Goal: Find specific page/section: Find specific page/section

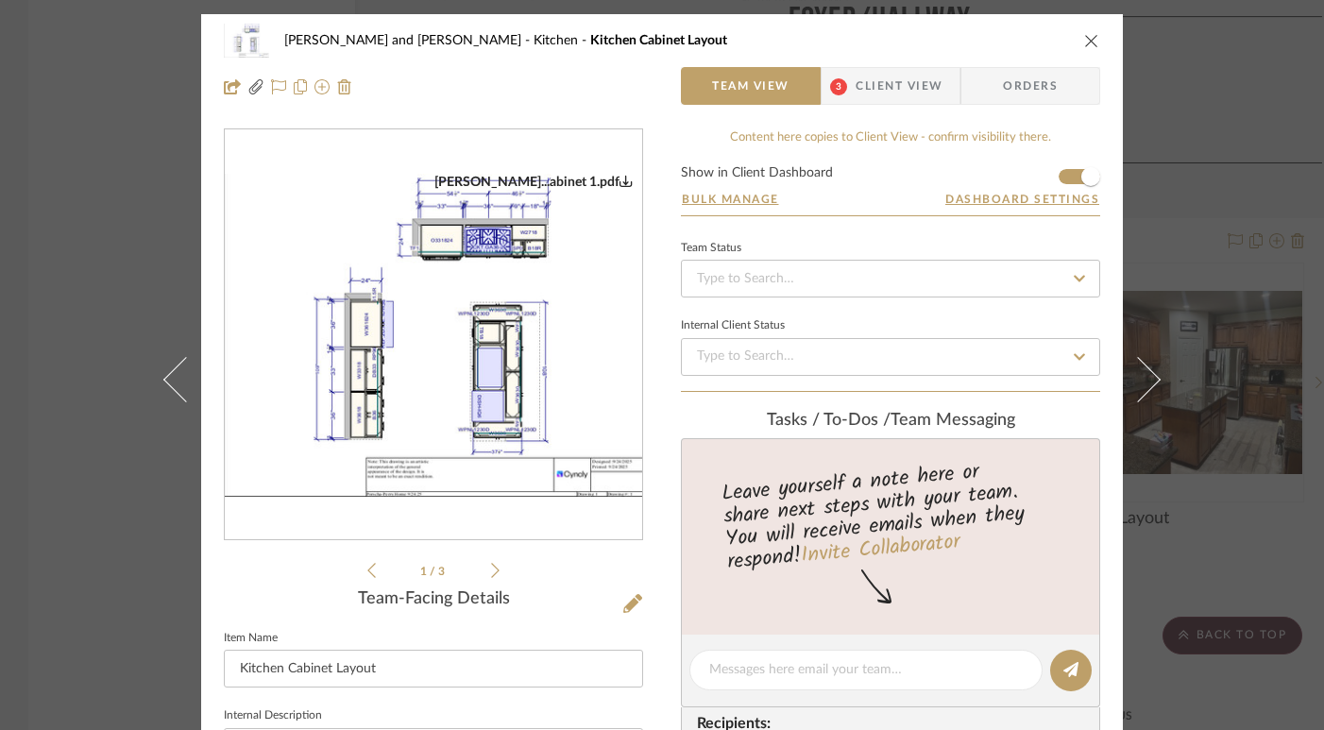
click at [1084, 39] on icon "close" at bounding box center [1091, 40] width 15 height 15
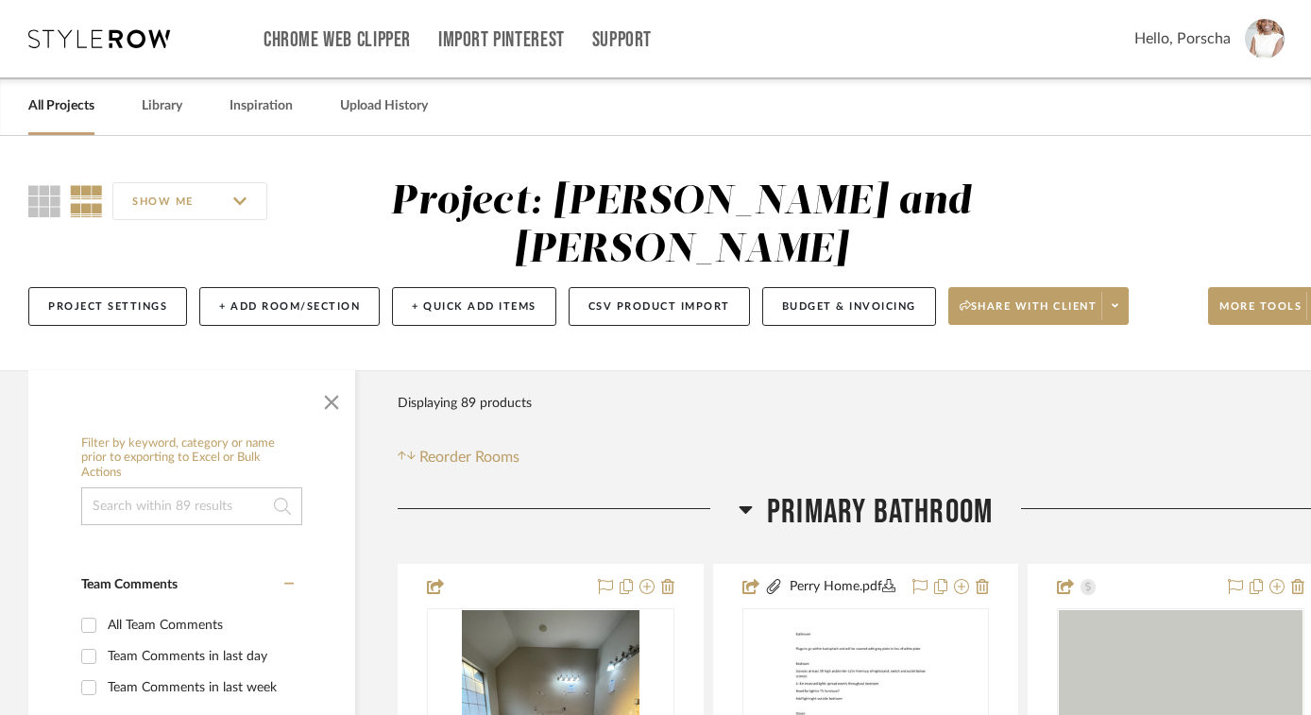
click at [193, 134] on div "All Projects Library Inspiration Upload History" at bounding box center [655, 106] width 1311 height 58
click at [174, 113] on link "Library" at bounding box center [162, 105] width 41 height 25
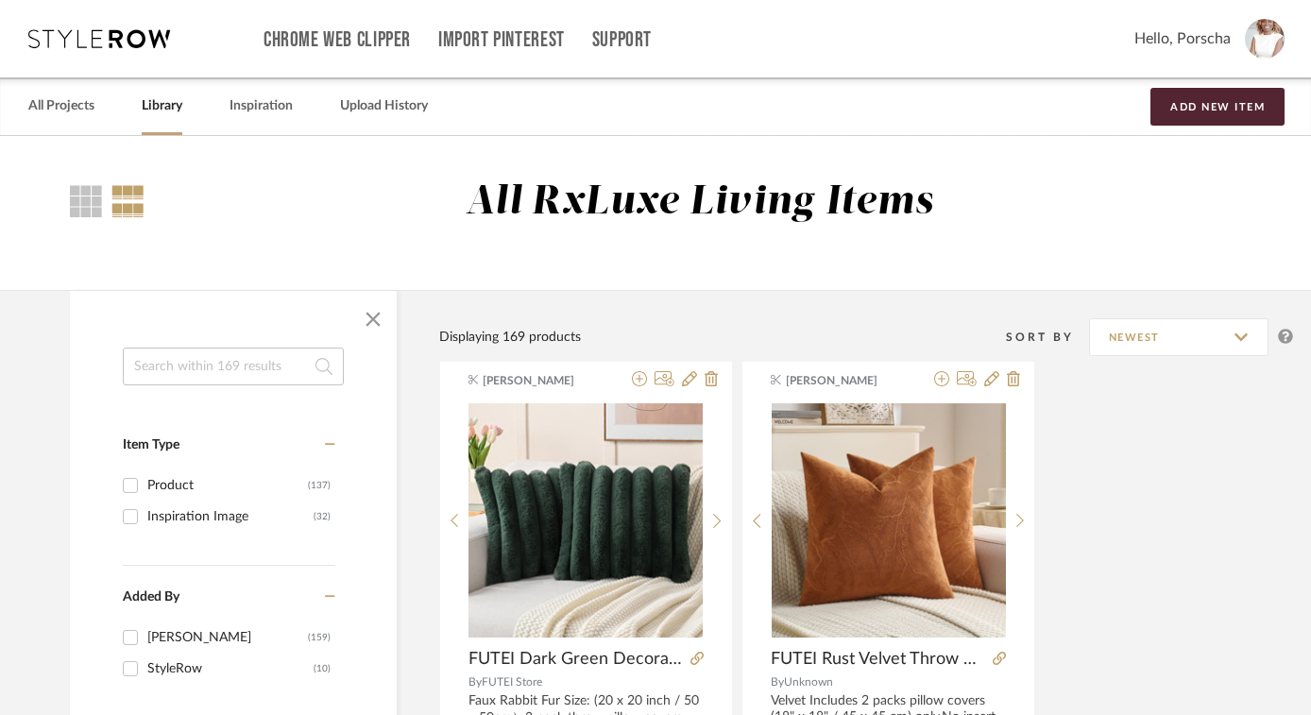
click at [136, 42] on icon at bounding box center [99, 38] width 142 height 19
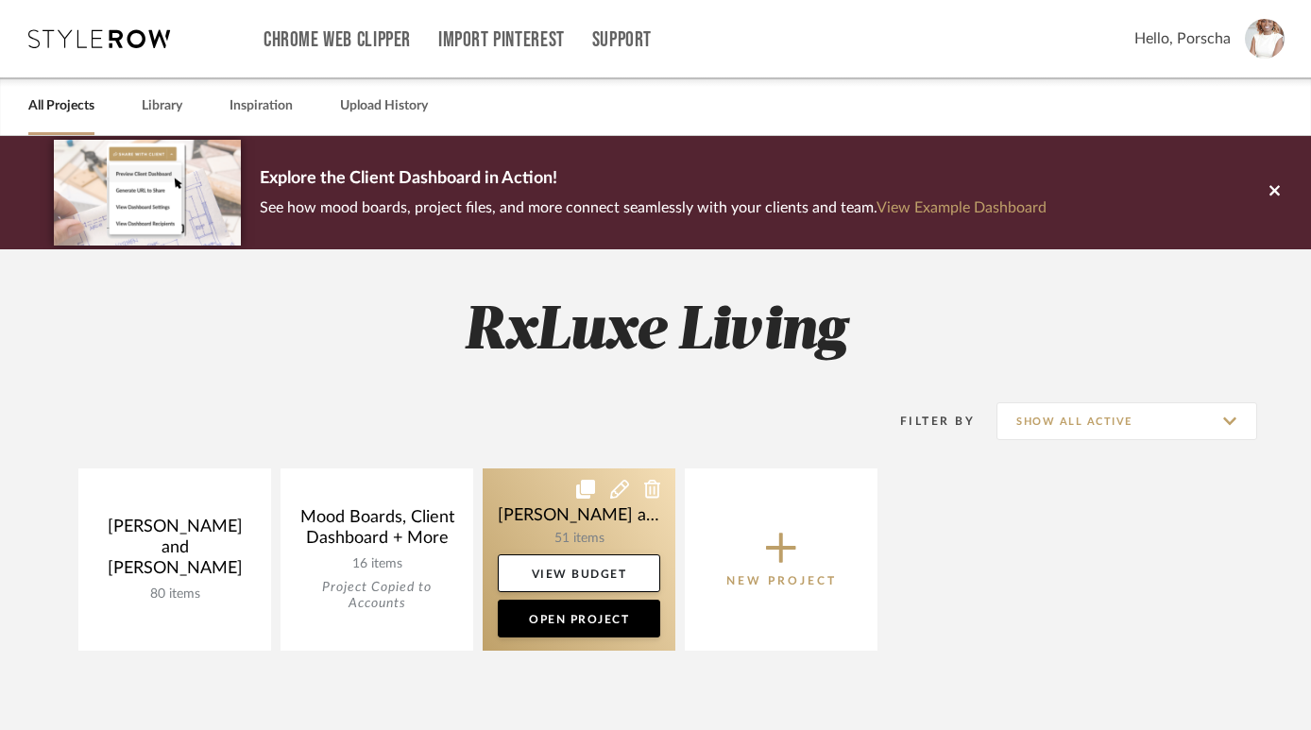
click at [584, 521] on link at bounding box center [579, 559] width 193 height 182
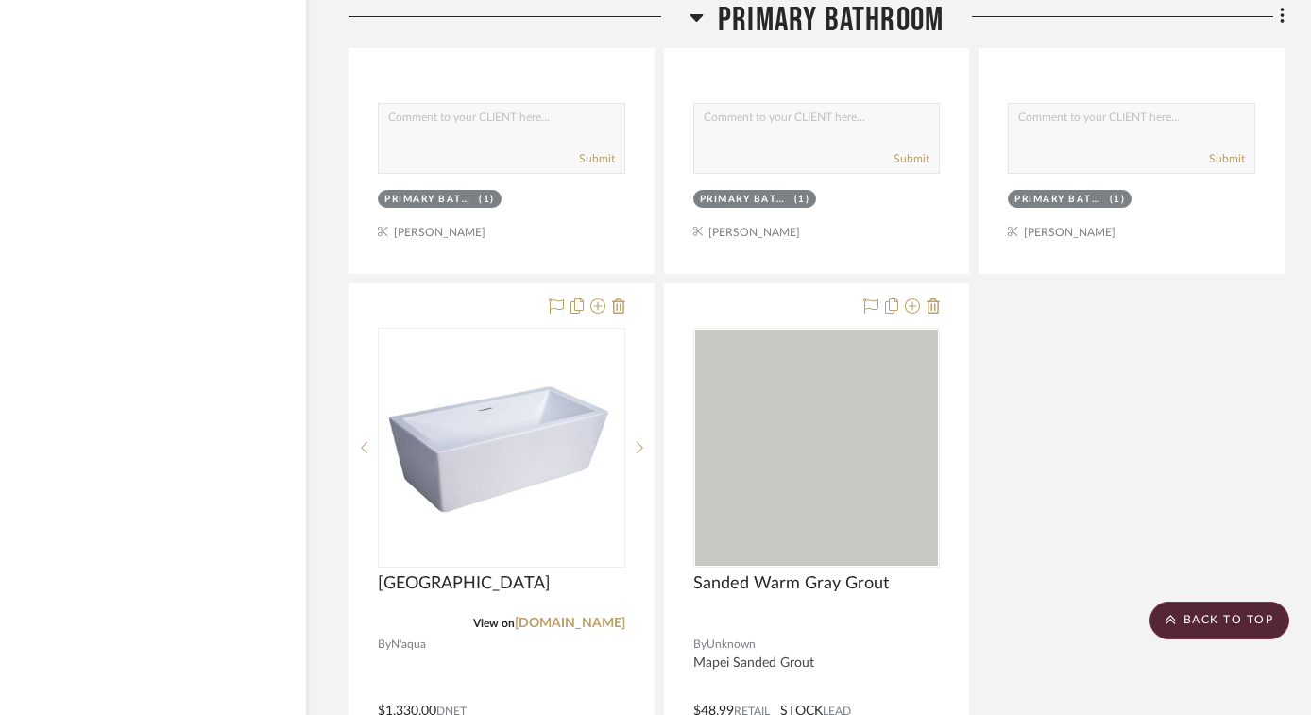
scroll to position [4686, 49]
